Goal: Task Accomplishment & Management: Complete application form

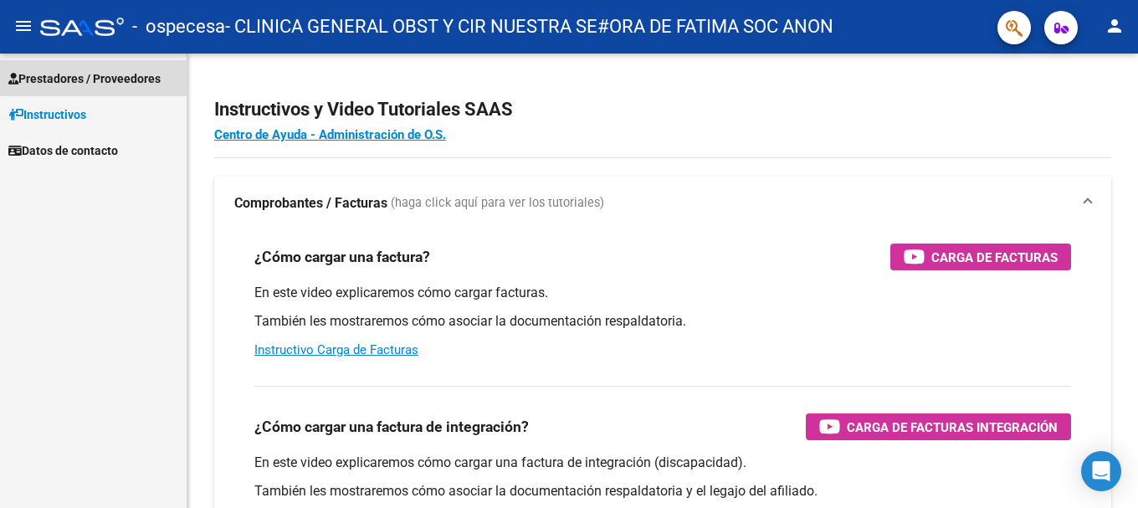
click at [94, 73] on span "Prestadores / Proveedores" at bounding box center [84, 78] width 152 height 18
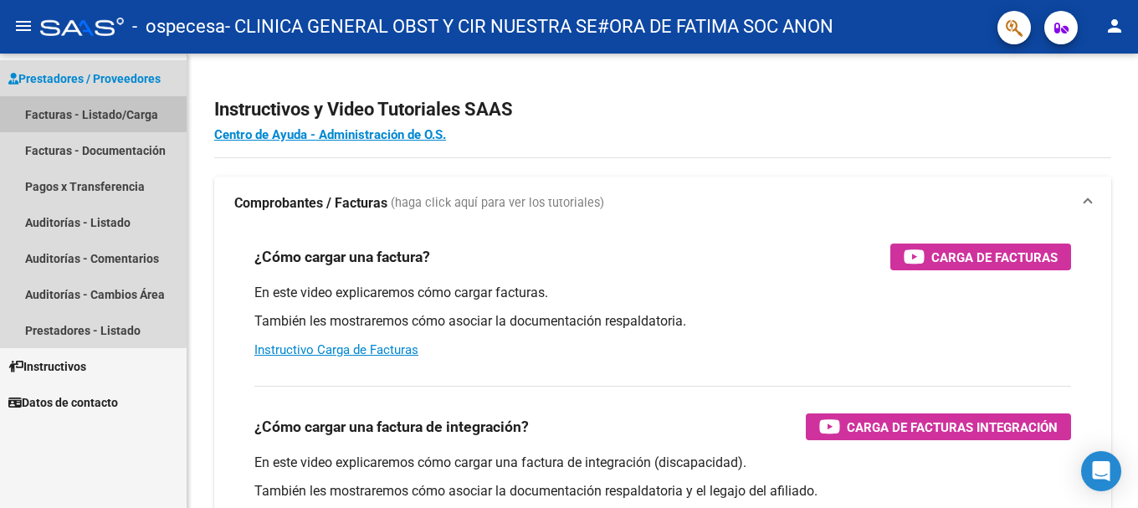
click at [89, 112] on link "Facturas - Listado/Carga" at bounding box center [93, 114] width 187 height 36
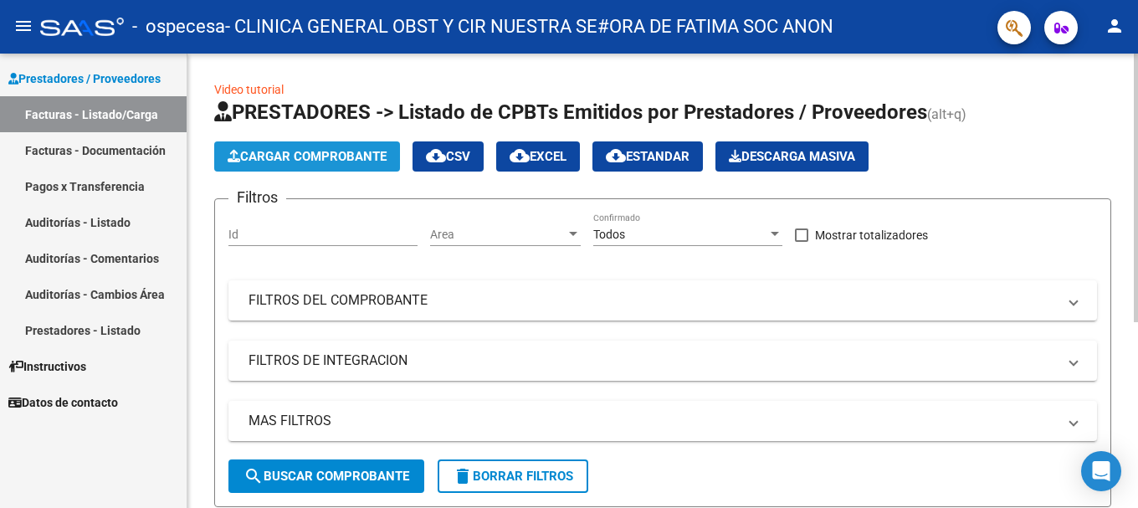
click at [347, 158] on span "Cargar Comprobante" at bounding box center [307, 156] width 159 height 15
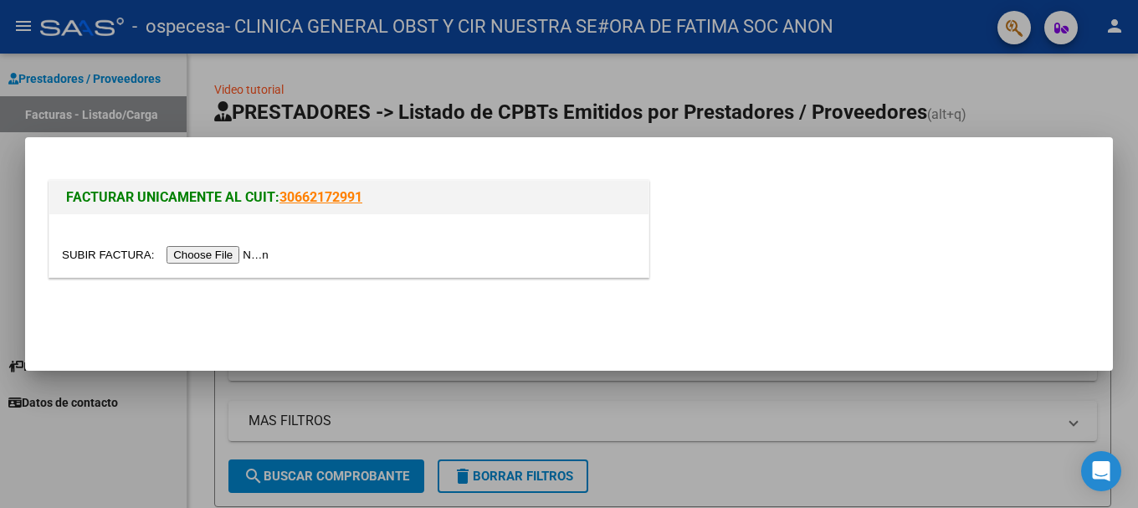
click at [234, 259] on input "file" at bounding box center [168, 255] width 212 height 18
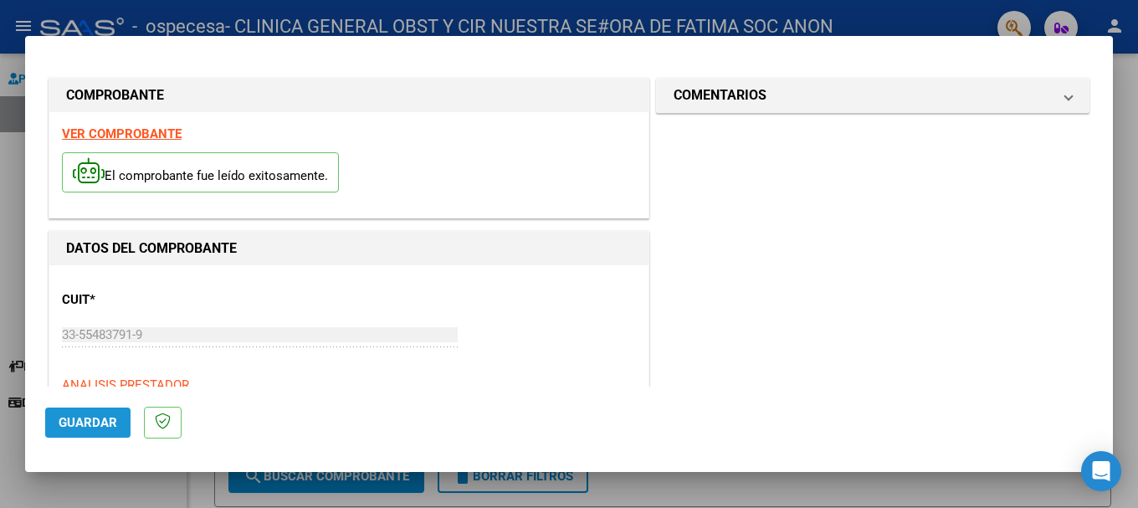
click at [114, 431] on button "Guardar" at bounding box center [87, 423] width 85 height 30
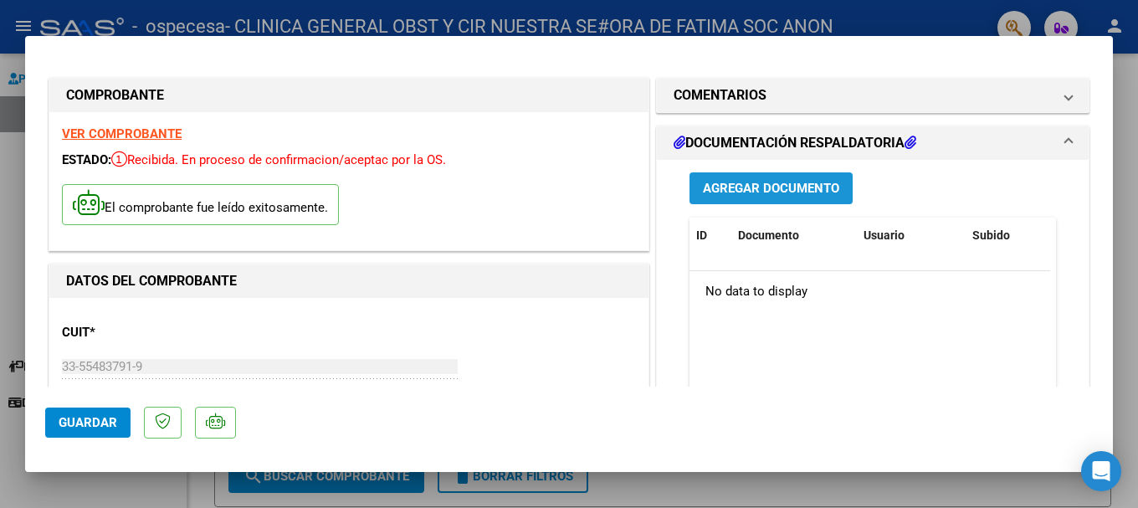
click at [756, 186] on span "Agregar Documento" at bounding box center [771, 189] width 136 height 15
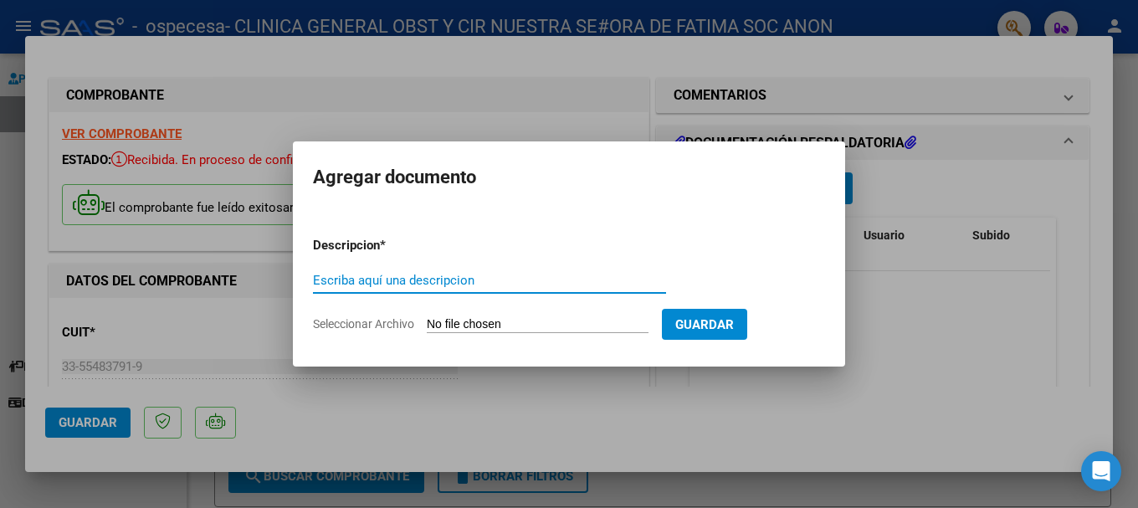
click at [403, 279] on input "Escriba aquí una descripcion" at bounding box center [489, 280] width 353 height 15
type input "f"
type input "FACTURA B-00009-00011556"
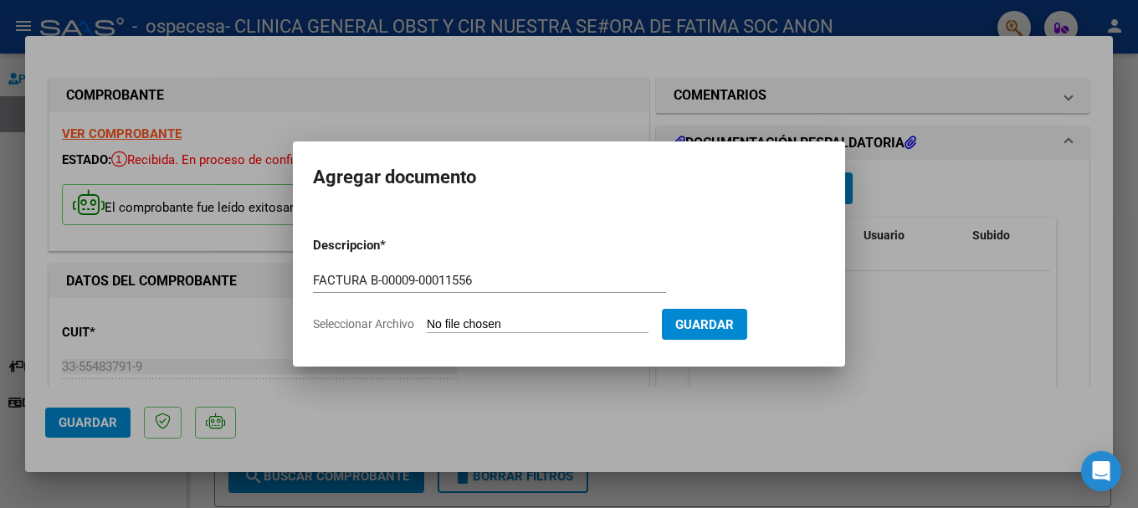
click at [616, 321] on input "Seleccionar Archivo" at bounding box center [538, 325] width 222 height 16
click at [532, 326] on input "Seleccionar Archivo" at bounding box center [538, 325] width 222 height 16
type input "C:\fakepath\FACTURA B 00009-00011556.pdf"
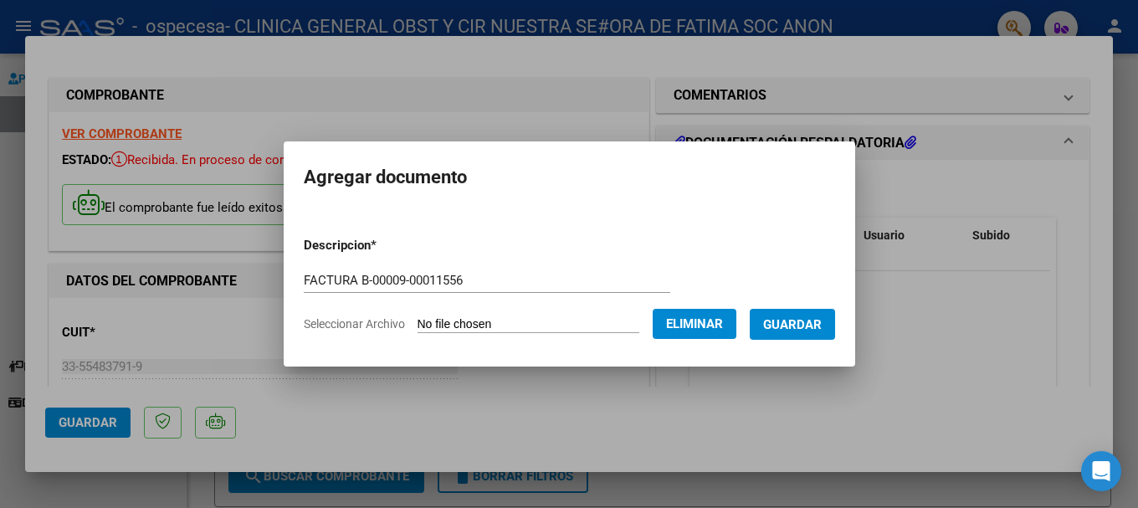
click at [806, 331] on span "Guardar" at bounding box center [792, 324] width 59 height 15
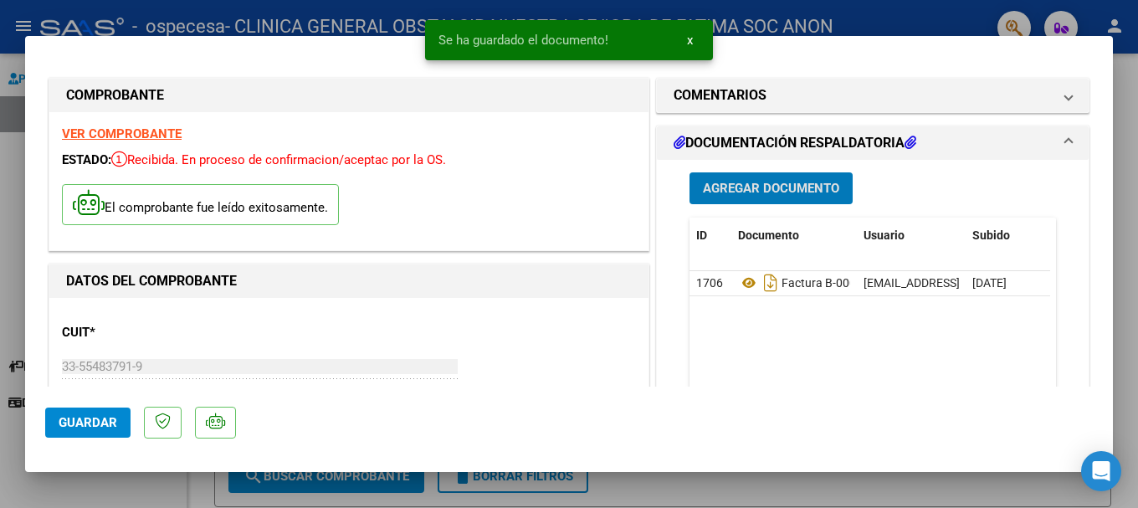
click at [777, 186] on span "Agregar Documento" at bounding box center [771, 189] width 136 height 15
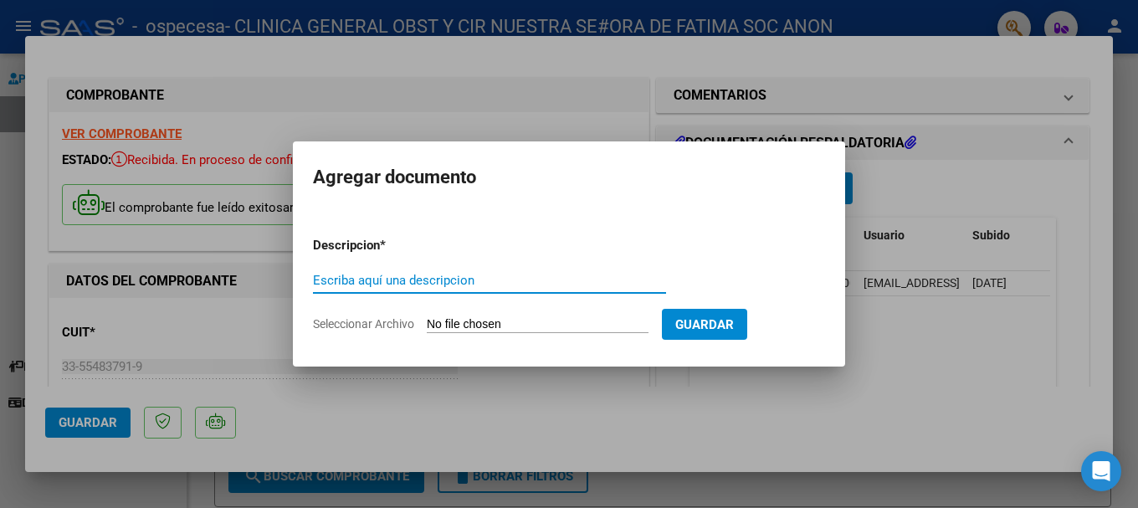
click at [371, 284] on input "Escriba aquí una descripcion" at bounding box center [489, 280] width 353 height 15
type input "R"
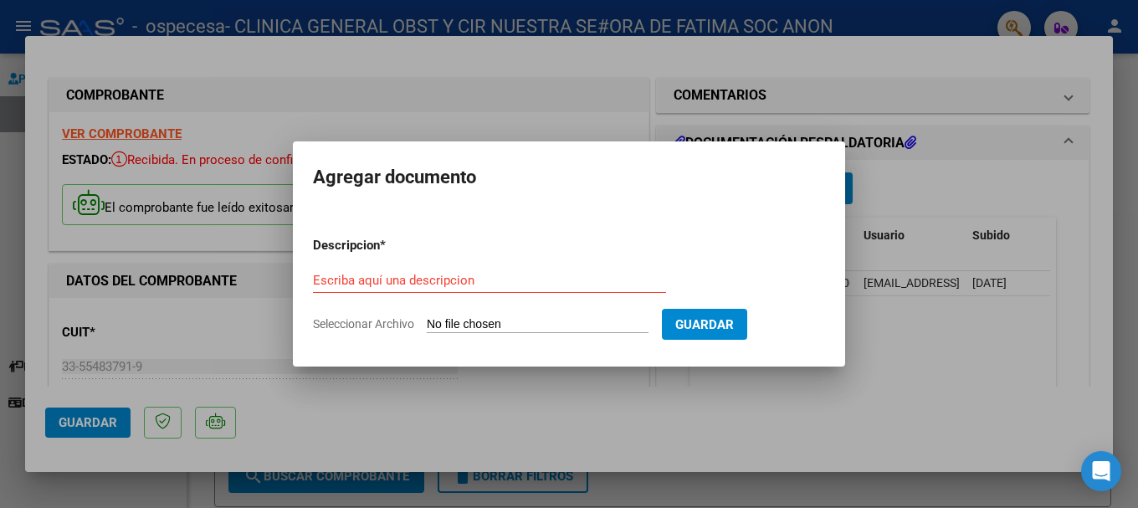
click at [473, 325] on input "Seleccionar Archivo" at bounding box center [538, 325] width 222 height 16
type input "C:\fakepath\EXCEL.xlsx"
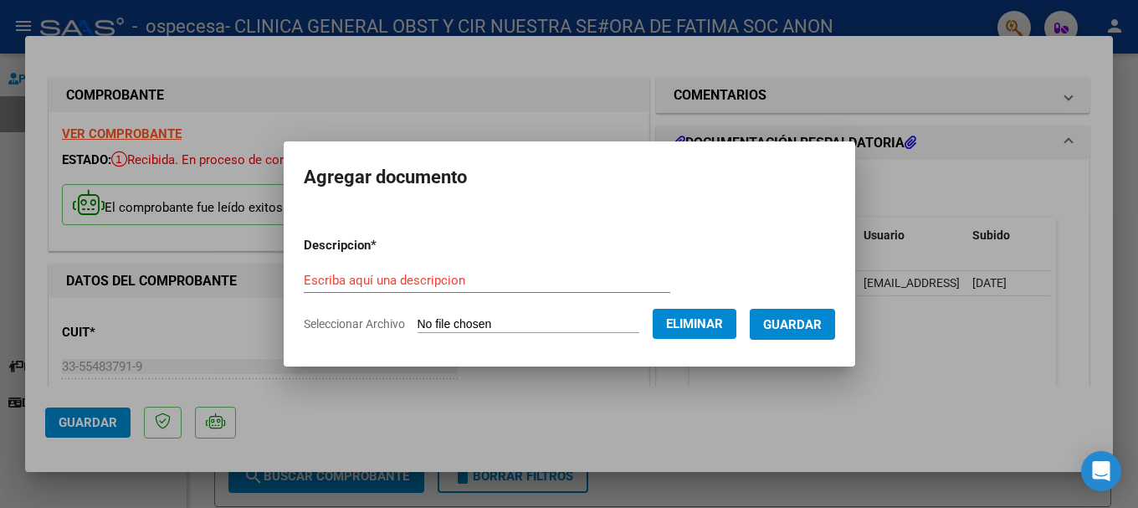
click at [407, 278] on input "Escriba aquí una descripcion" at bounding box center [487, 280] width 367 height 15
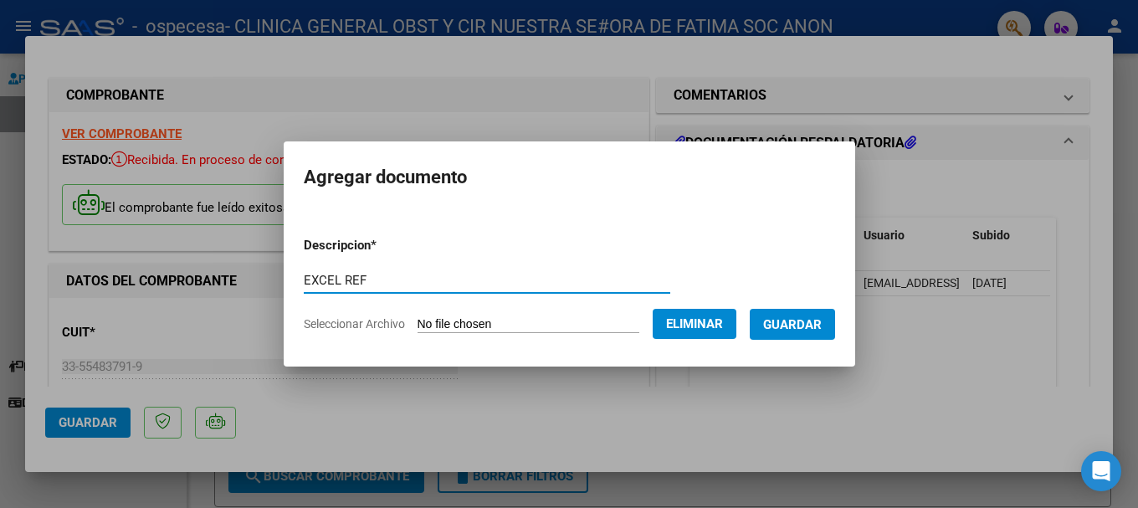
type input "EXCEL REF"
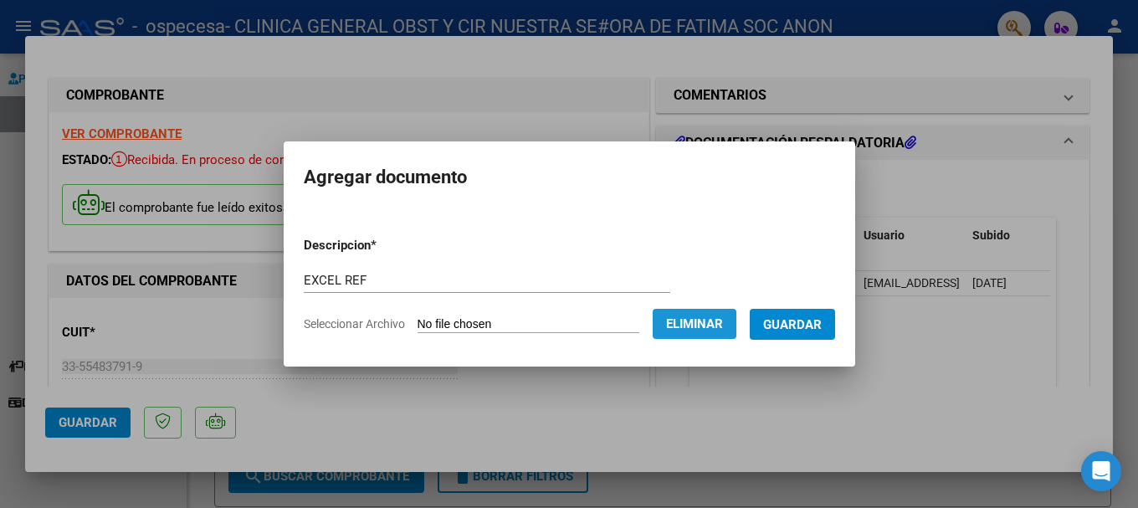
click at [723, 326] on span "Eliminar" at bounding box center [694, 323] width 57 height 15
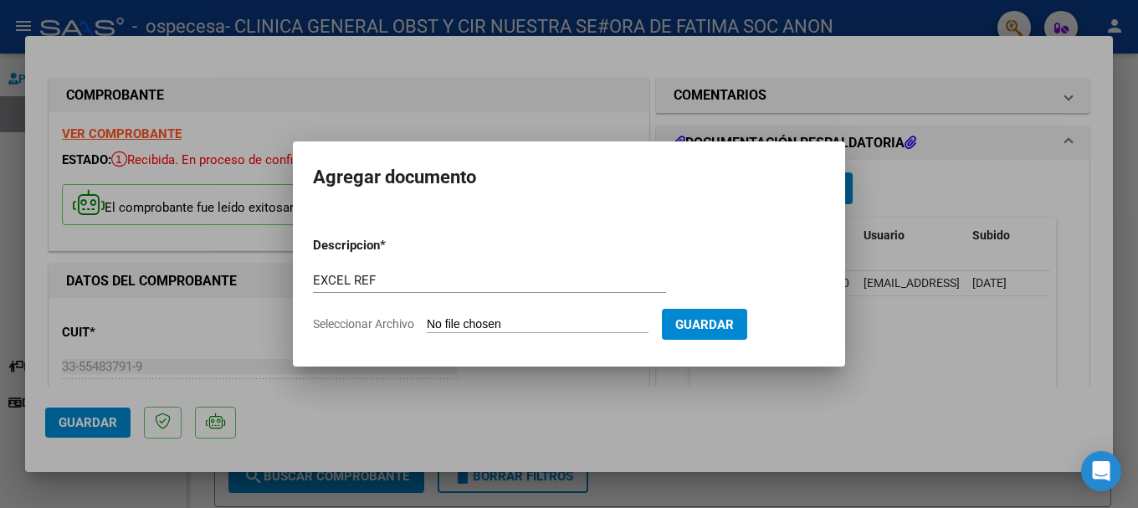
click at [674, 385] on div at bounding box center [569, 254] width 1138 height 508
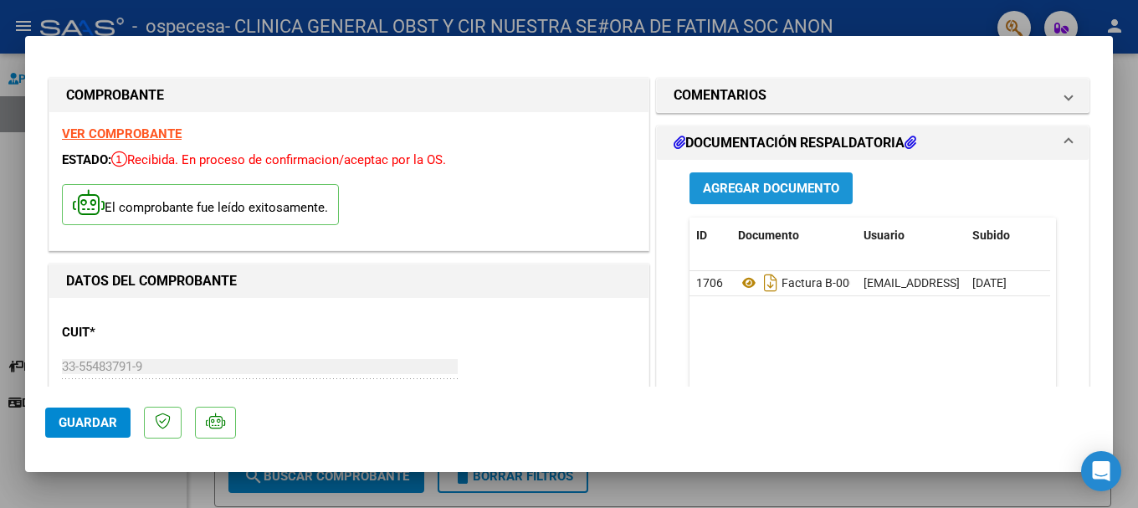
click at [760, 193] on span "Agregar Documento" at bounding box center [771, 189] width 136 height 15
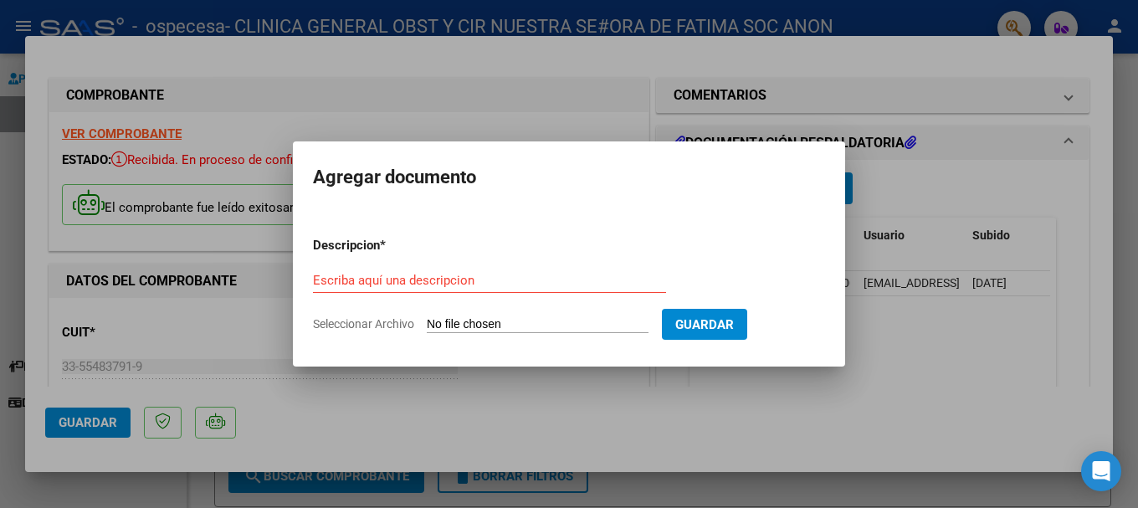
click at [469, 270] on div "Escriba aquí una descripcion" at bounding box center [489, 280] width 353 height 25
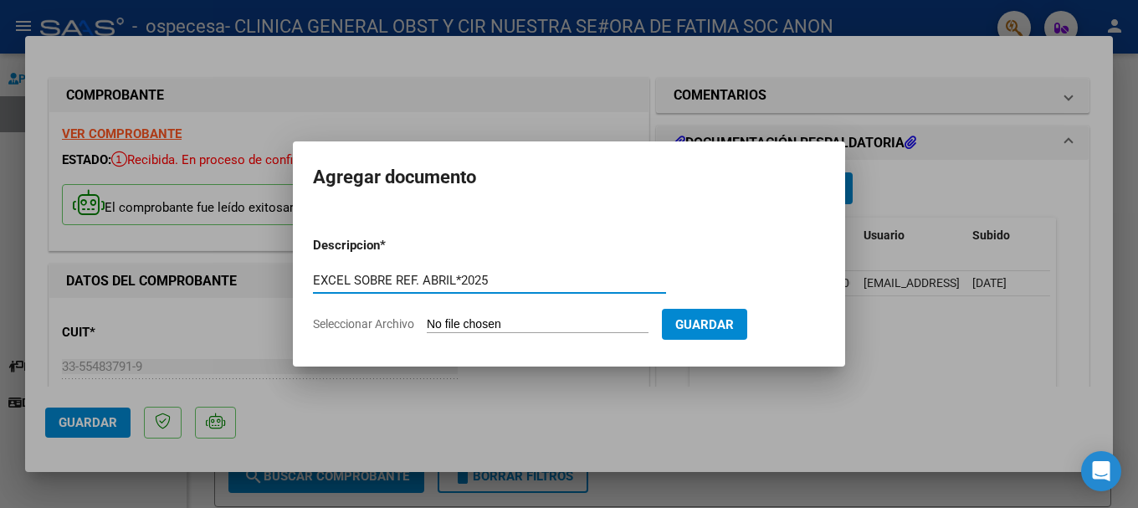
type input "EXCEL SOBRE REF. ABRIL*2025"
click at [493, 319] on input "Seleccionar Archivo" at bounding box center [538, 325] width 222 height 16
type input "C:\fakepath\EXCEL.xlsx"
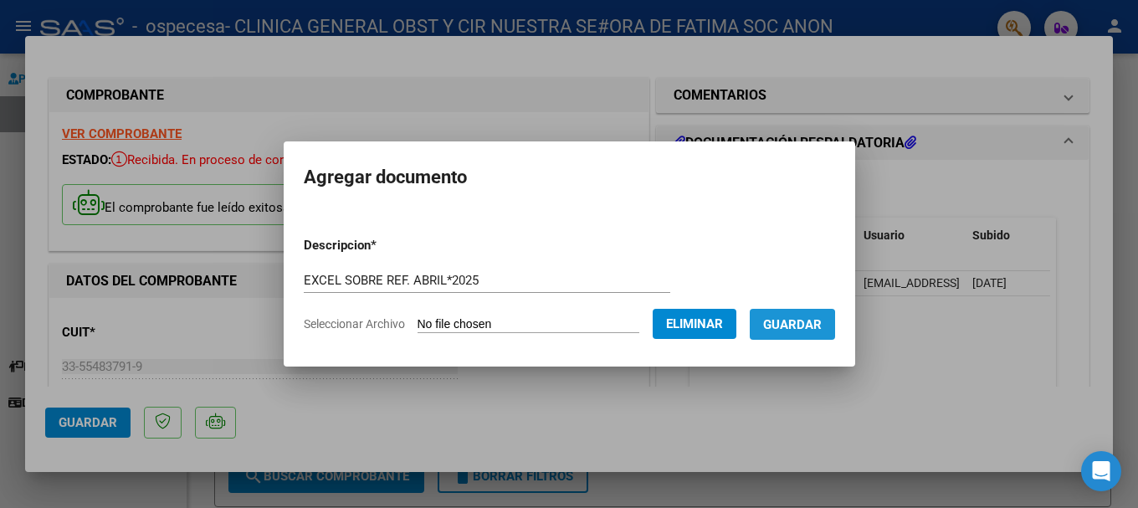
click at [800, 326] on span "Guardar" at bounding box center [792, 324] width 59 height 15
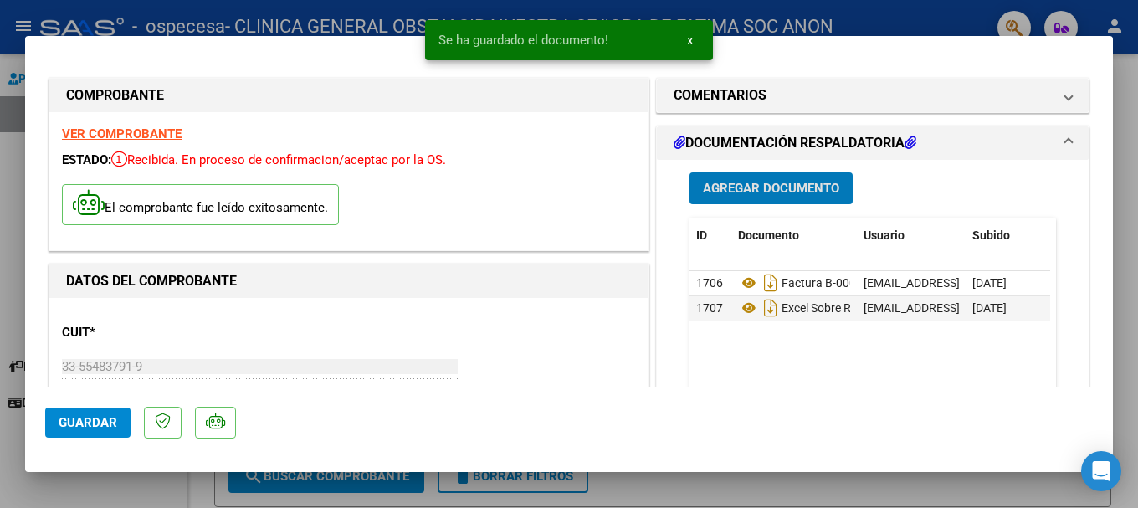
click at [731, 186] on span "Agregar Documento" at bounding box center [771, 189] width 136 height 15
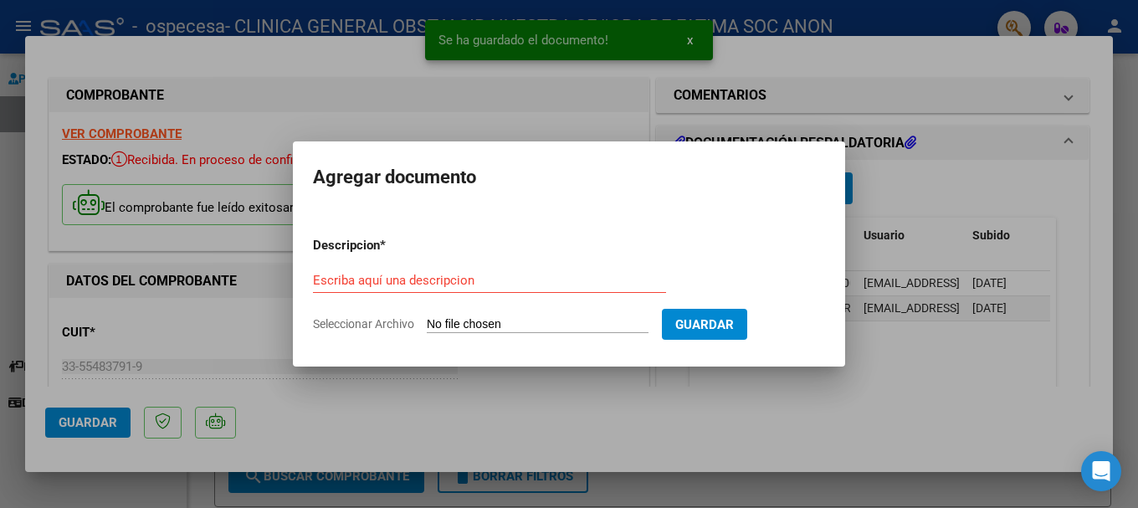
click at [443, 325] on input "Seleccionar Archivo" at bounding box center [538, 325] width 222 height 16
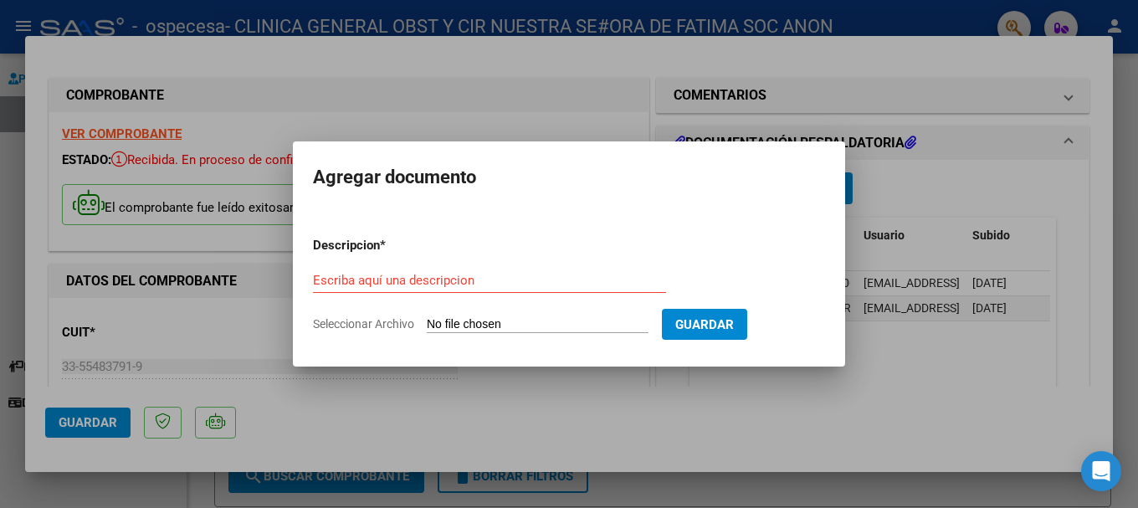
type input "C:\fakepath\DEBITO.pdf"
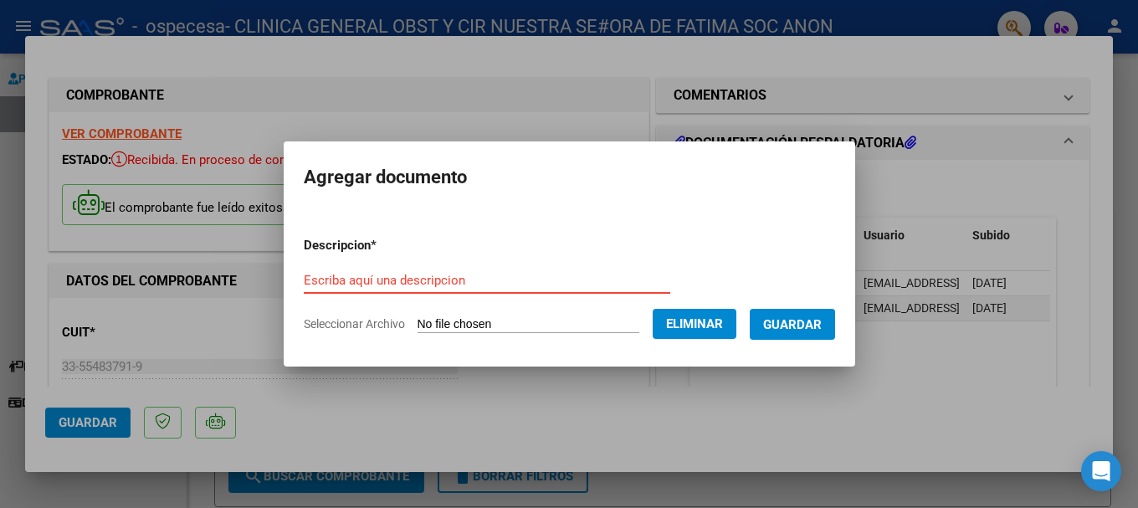
drag, startPoint x: 401, startPoint y: 274, endPoint x: 427, endPoint y: 266, distance: 27.3
click at [402, 274] on input "Escriba aquí una descripcion" at bounding box center [487, 280] width 367 height 15
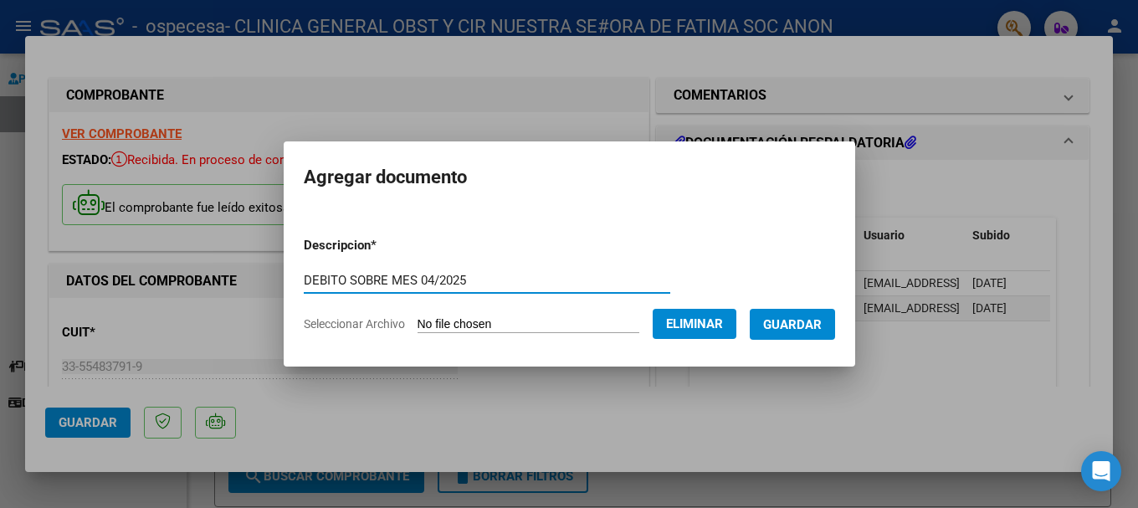
type input "DEBITO SOBRE MES 04/2025"
click at [799, 328] on span "Guardar" at bounding box center [792, 324] width 59 height 15
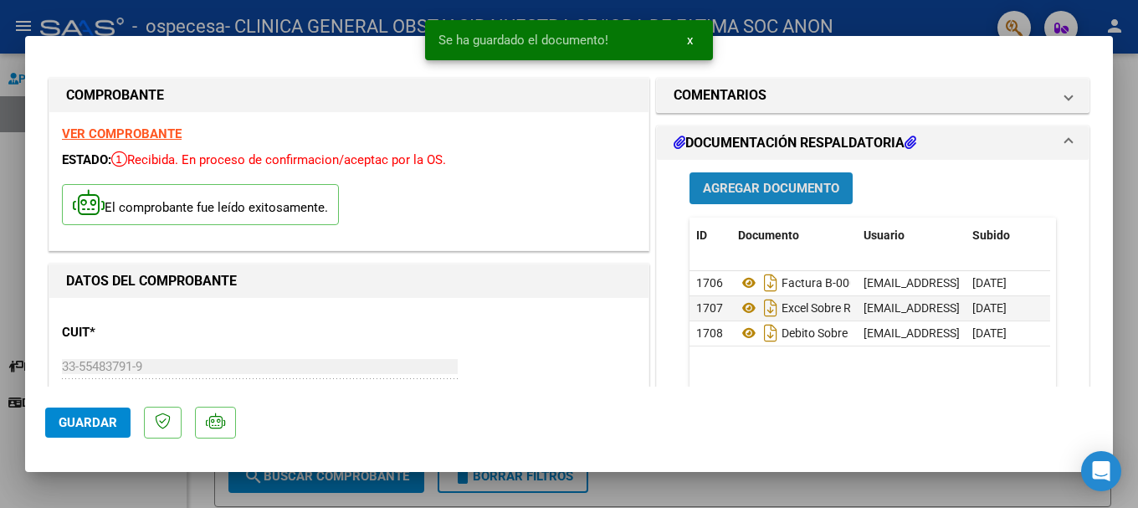
click at [784, 184] on span "Agregar Documento" at bounding box center [771, 189] width 136 height 15
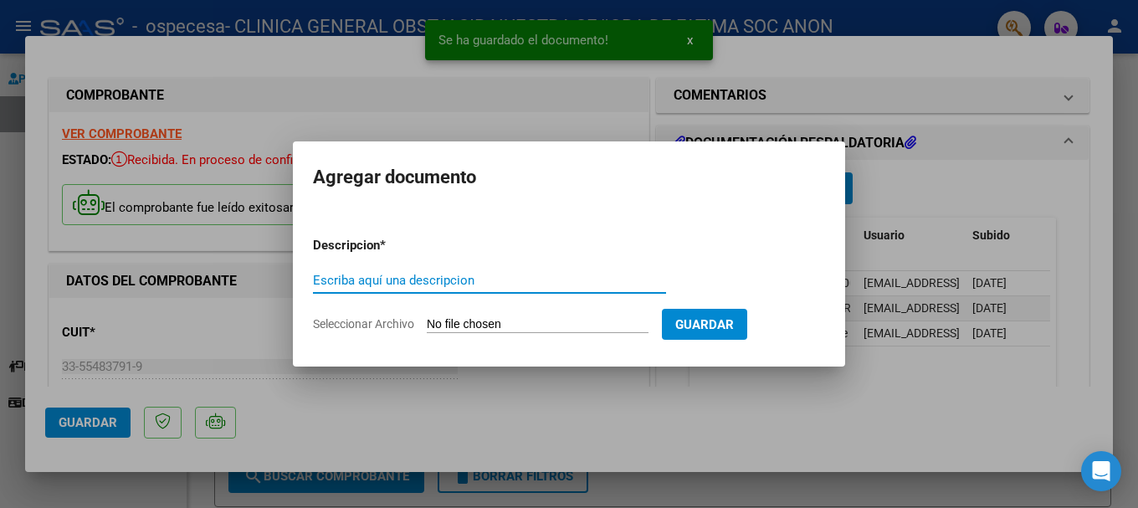
click at [515, 324] on input "Seleccionar Archivo" at bounding box center [538, 325] width 222 height 16
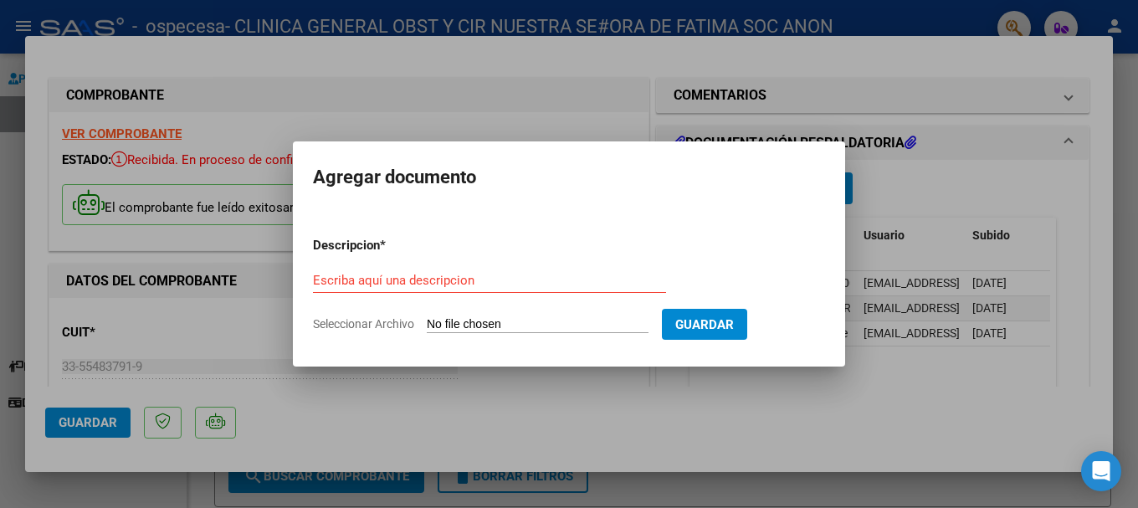
type input "C:\fakepath\NOTA.pdf"
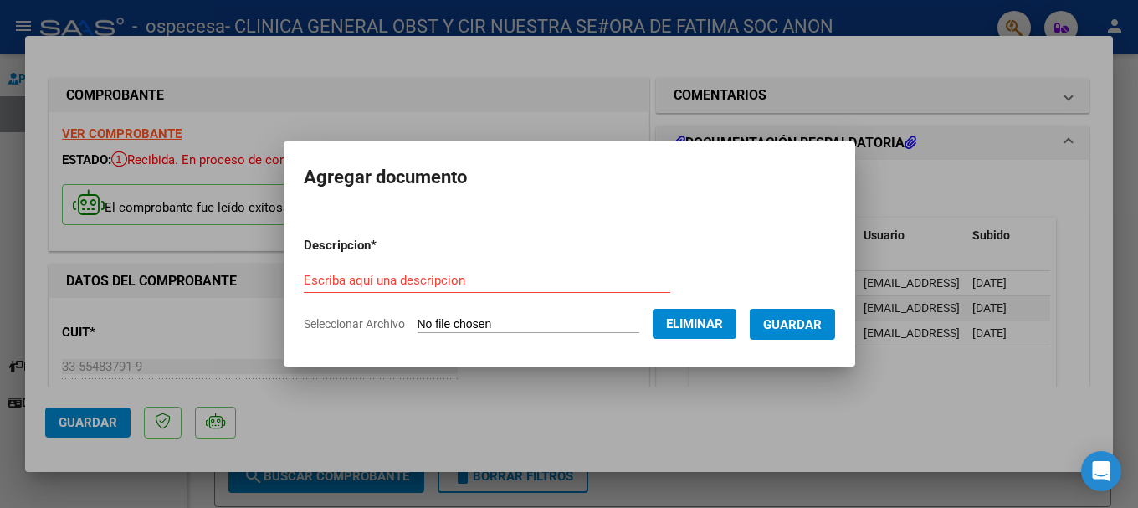
click at [408, 279] on input "Escriba aquí una descripcion" at bounding box center [487, 280] width 367 height 15
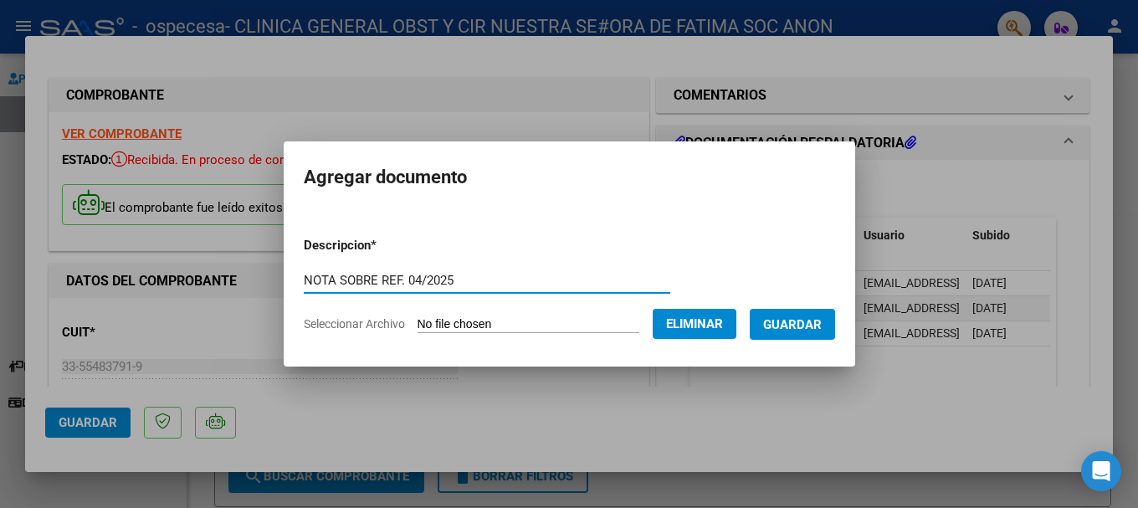
type input "NOTA SOBRE REF. 04/2025"
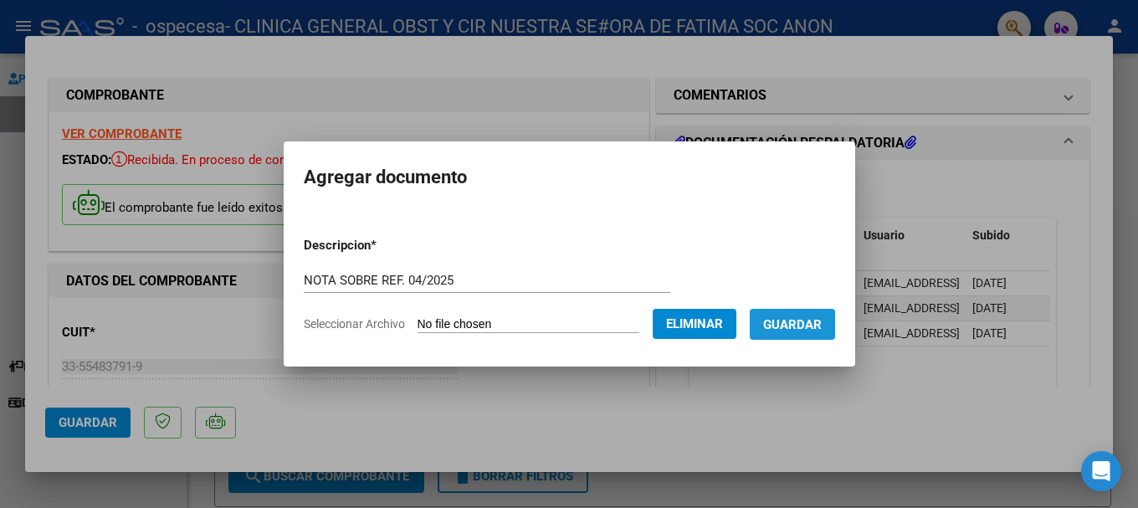
click at [797, 328] on span "Guardar" at bounding box center [792, 324] width 59 height 15
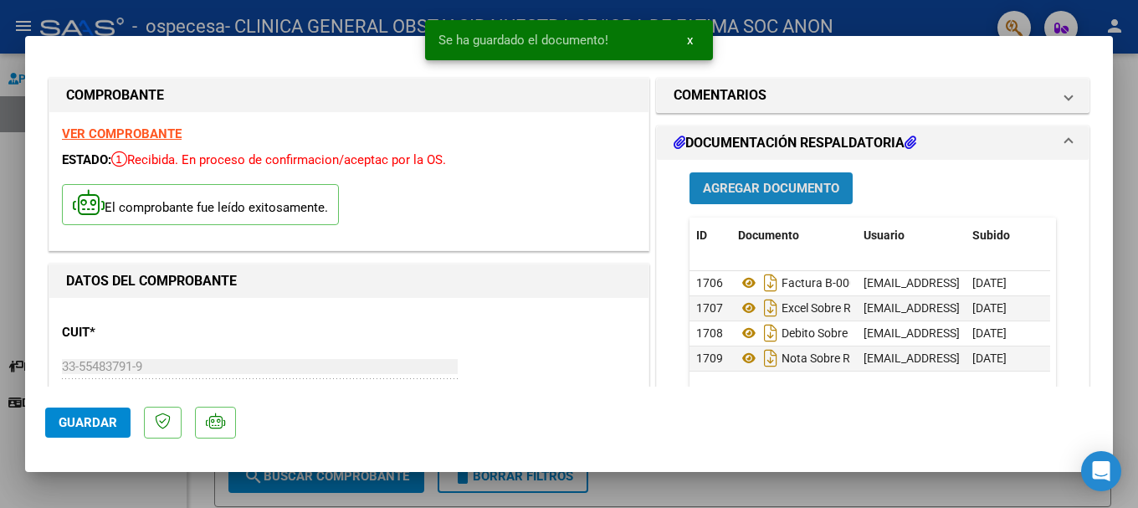
click at [786, 196] on span "Agregar Documento" at bounding box center [771, 189] width 136 height 15
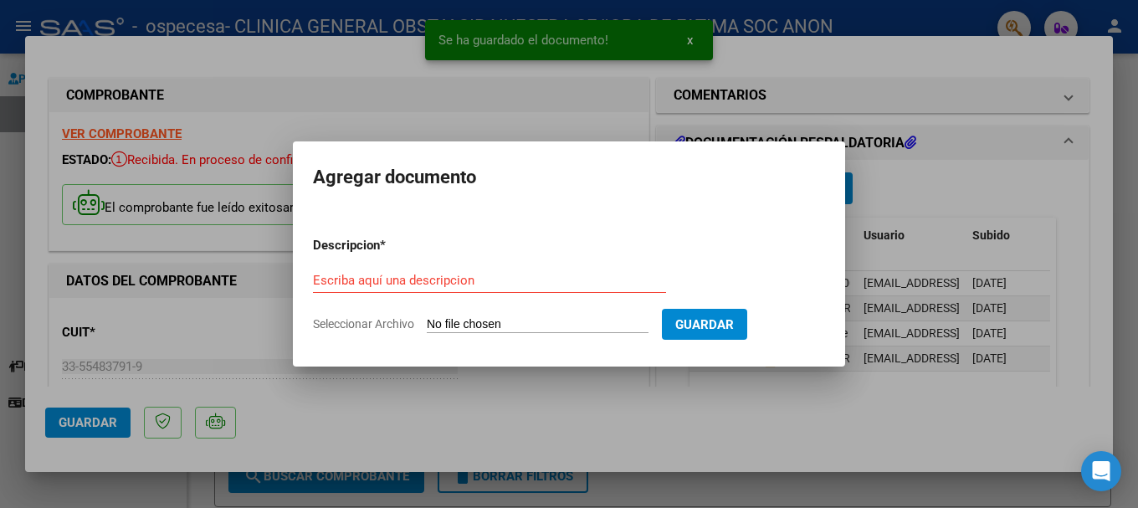
click at [448, 327] on input "Seleccionar Archivo" at bounding box center [538, 325] width 222 height 16
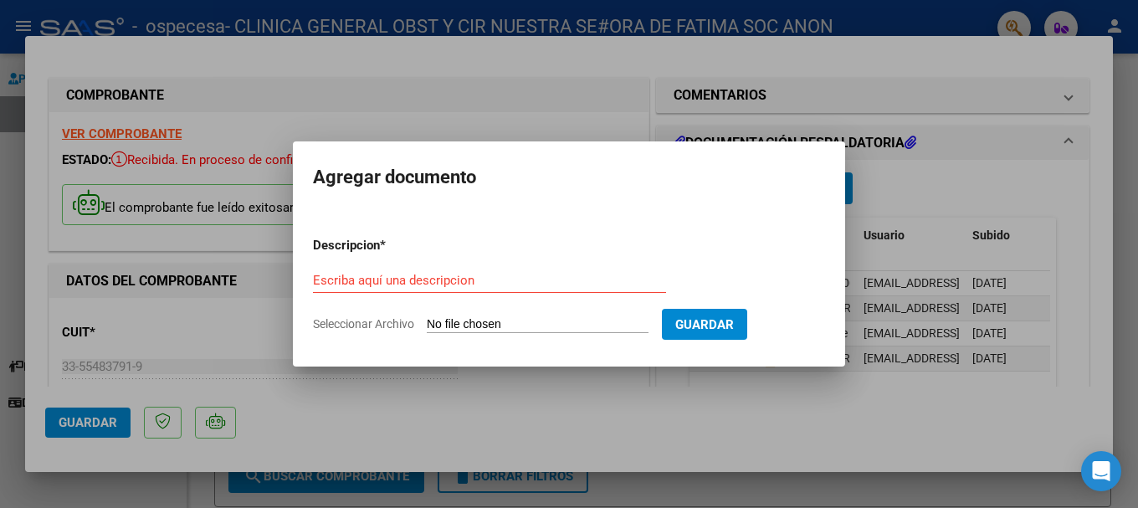
type input "C:\fakepath\[PERSON_NAME] AFILIADA 16055B DNI 52112379 [DATE] H.C.146797.pdf"
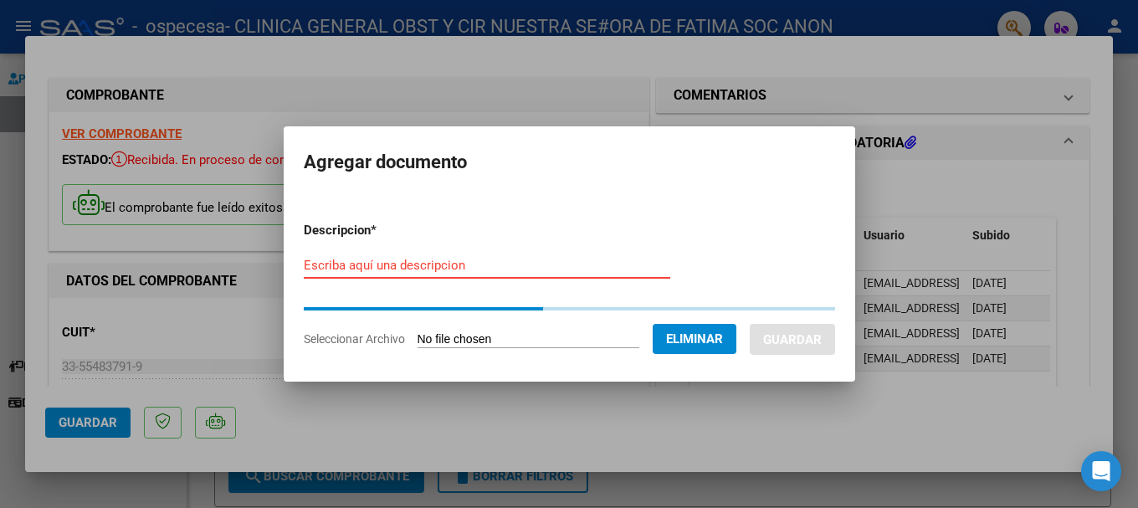
drag, startPoint x: 410, startPoint y: 264, endPoint x: 419, endPoint y: 264, distance: 9.2
click at [410, 263] on input "Escriba aquí una descripcion" at bounding box center [487, 265] width 367 height 15
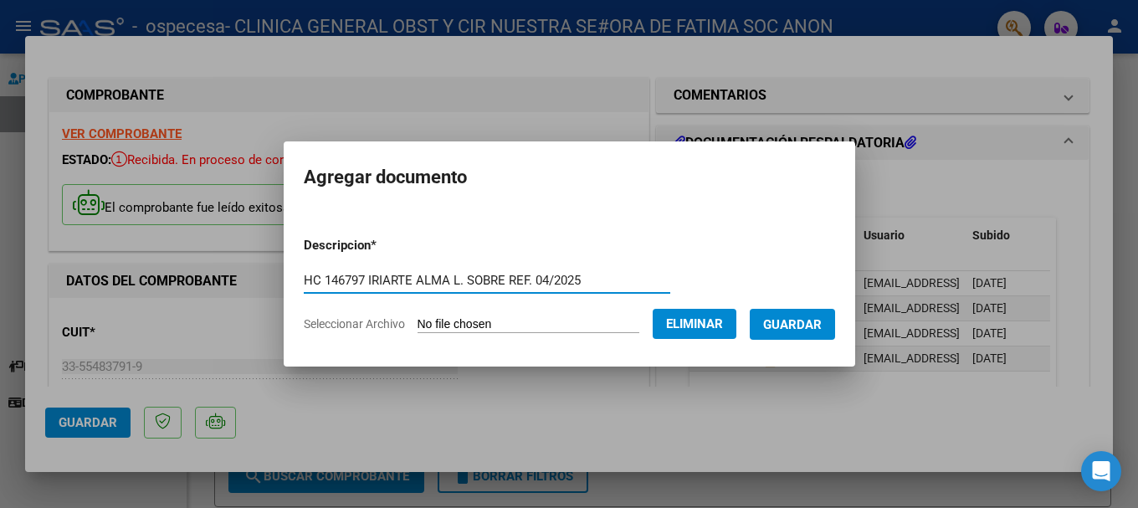
type input "HC 146797 IRIARTE ALMA L. SOBRE REF. 04/2025"
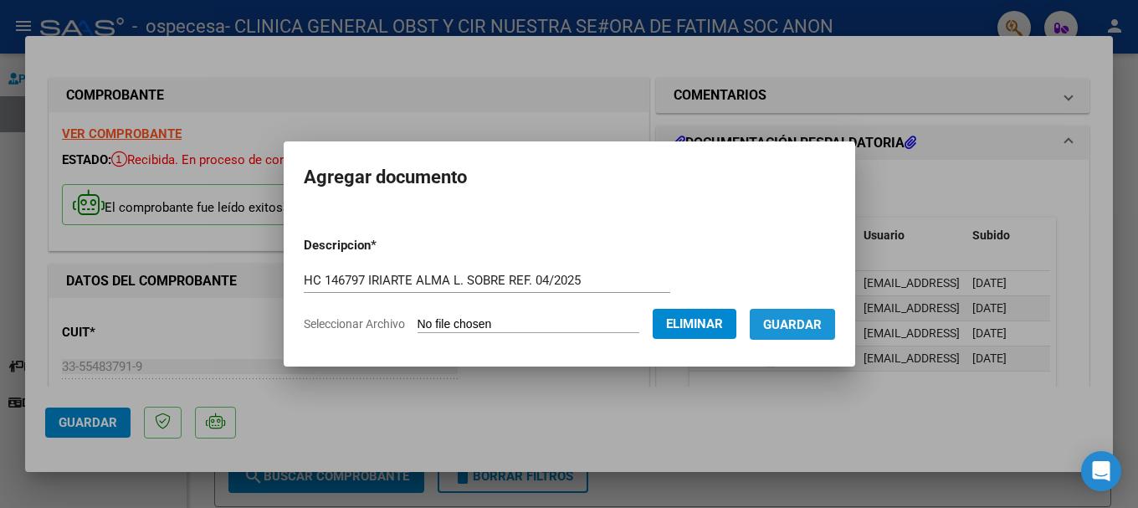
click at [796, 328] on span "Guardar" at bounding box center [792, 324] width 59 height 15
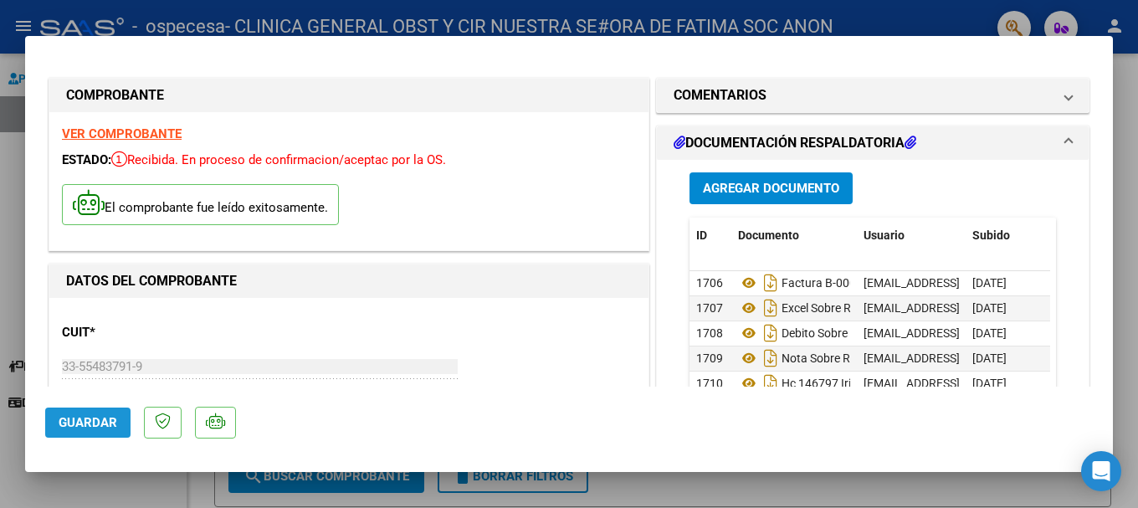
click at [100, 426] on span "Guardar" at bounding box center [88, 422] width 59 height 15
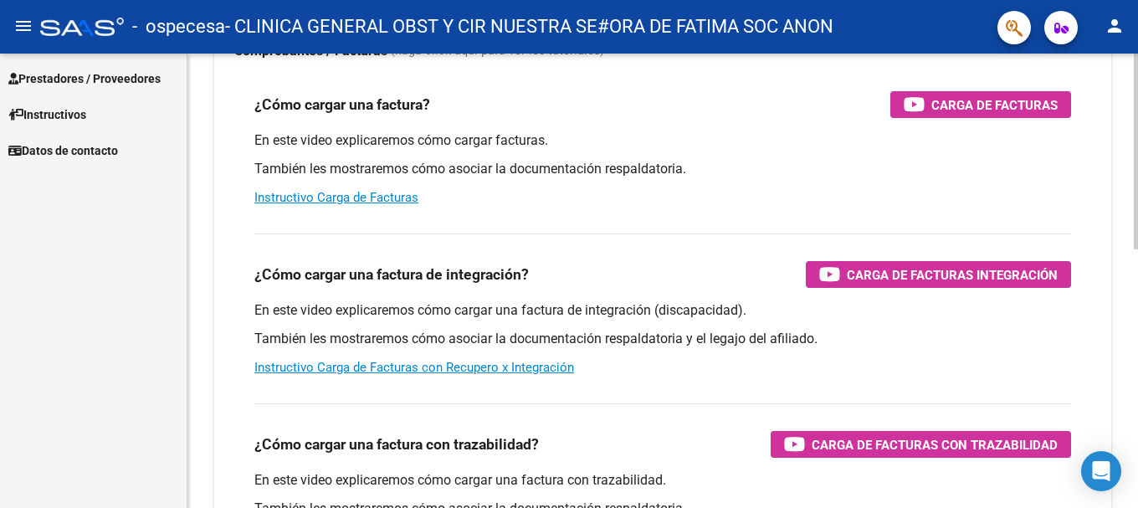
scroll to position [251, 0]
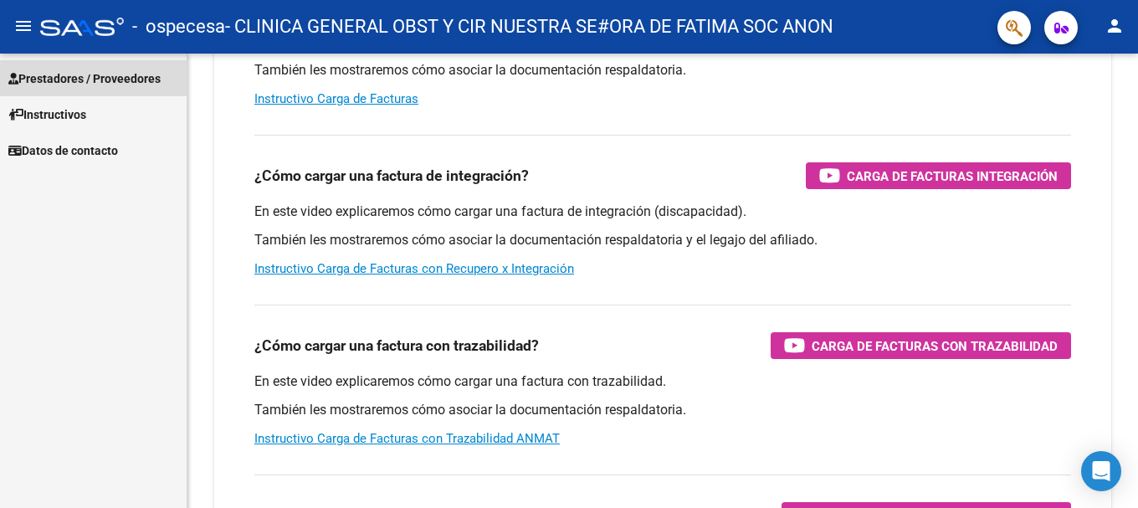
click at [81, 74] on span "Prestadores / Proveedores" at bounding box center [84, 78] width 152 height 18
click at [74, 77] on span "Prestadores / Proveedores" at bounding box center [84, 78] width 152 height 18
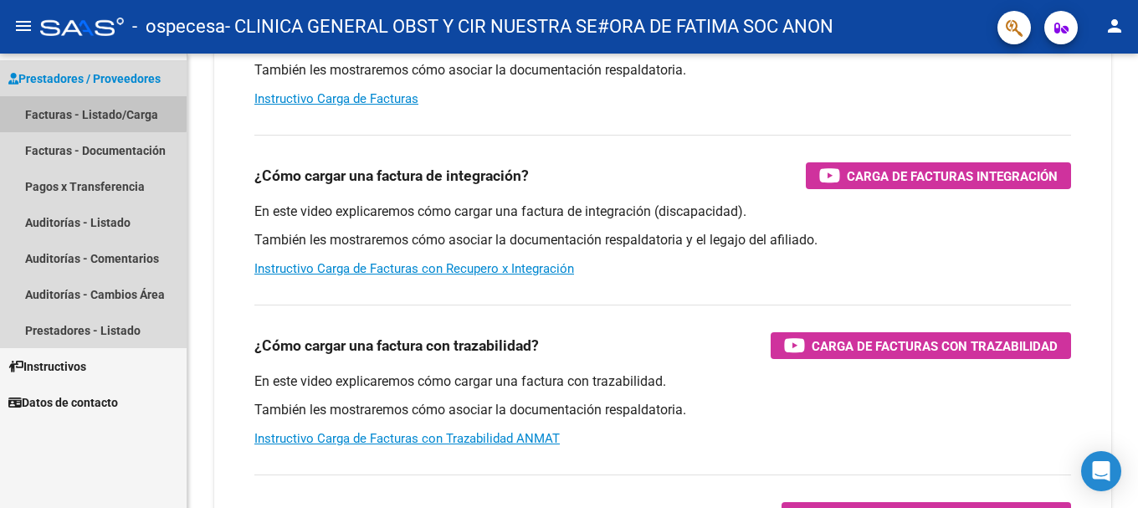
click at [74, 107] on link "Facturas - Listado/Carga" at bounding box center [93, 114] width 187 height 36
